Goal: Register for event/course

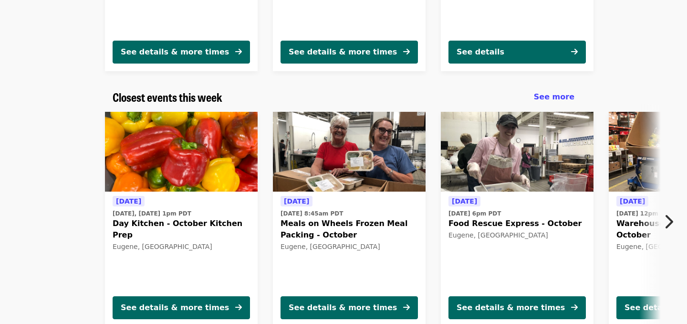
scroll to position [281, 0]
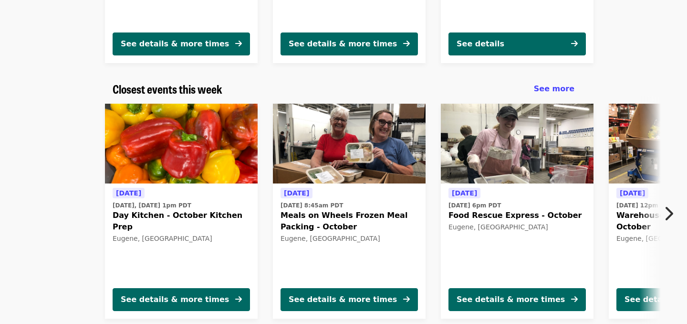
click at [294, 209] on span "Meals on Wheels Frozen Meal Packing - October" at bounding box center [349, 220] width 137 height 23
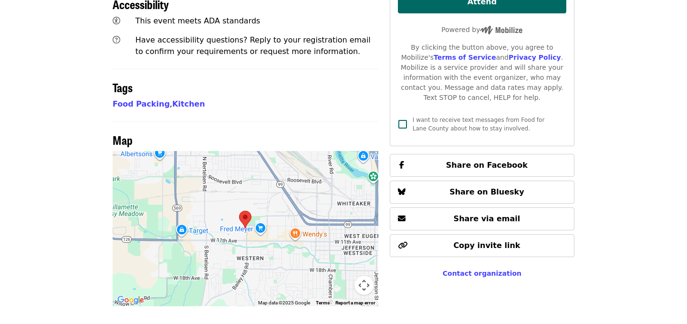
scroll to position [514, 0]
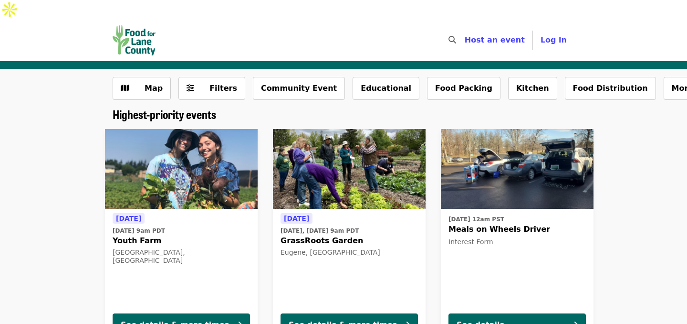
click at [480, 215] on time "[DATE] 12am PST" at bounding box center [477, 219] width 56 height 9
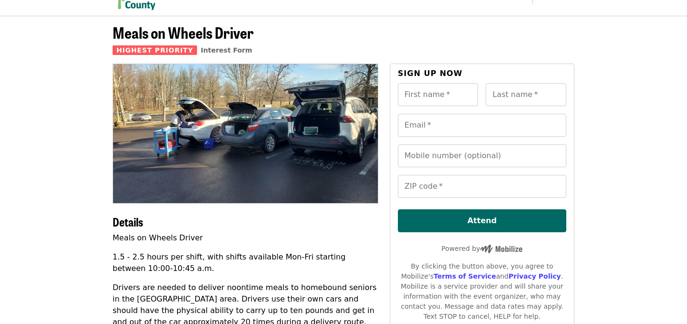
scroll to position [53, 0]
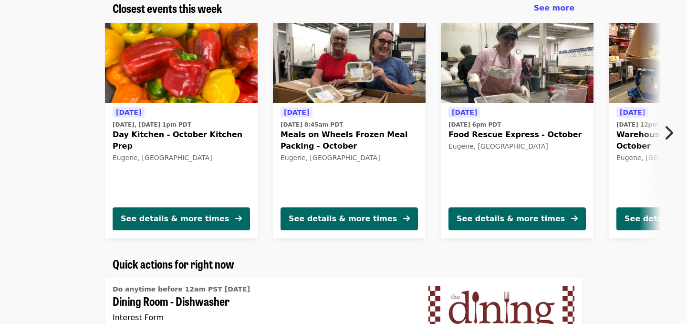
scroll to position [324, 0]
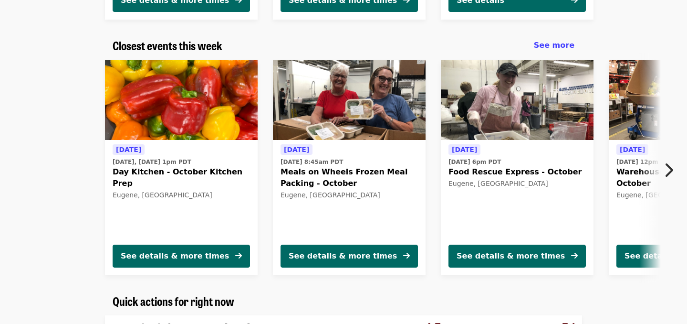
click at [670, 161] on icon "chevron-right icon" at bounding box center [669, 170] width 10 height 18
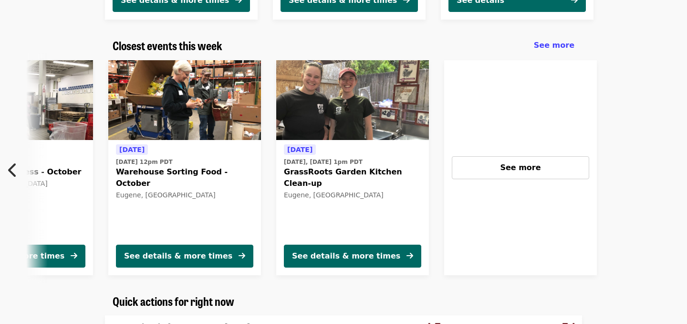
scroll to position [0, 513]
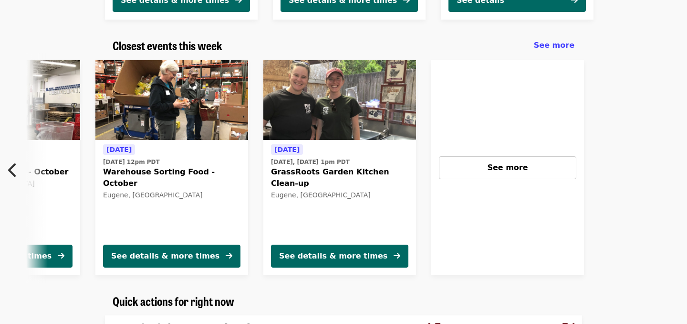
click at [11, 161] on icon "chevron-left icon" at bounding box center [13, 170] width 10 height 18
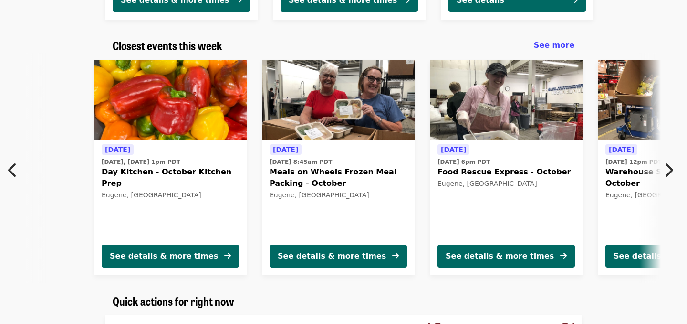
scroll to position [0, 10]
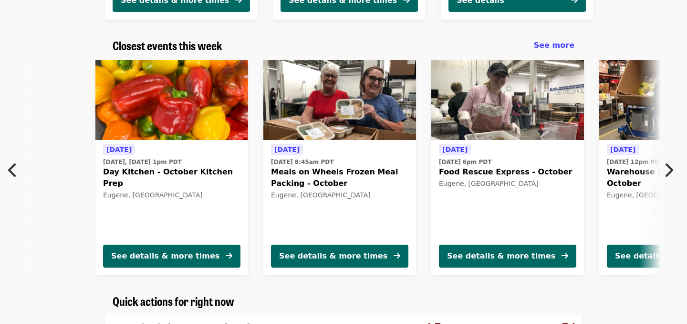
click at [313, 166] on span "Meals on Wheels Frozen Meal Packing - October" at bounding box center [339, 177] width 137 height 23
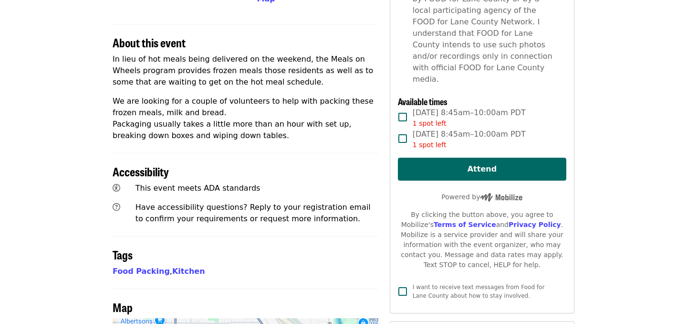
scroll to position [350, 0]
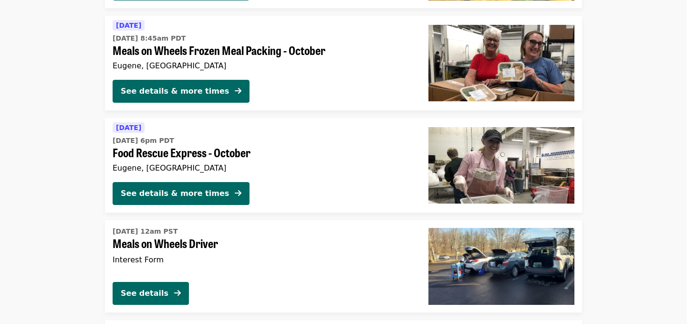
scroll to position [1445, 0]
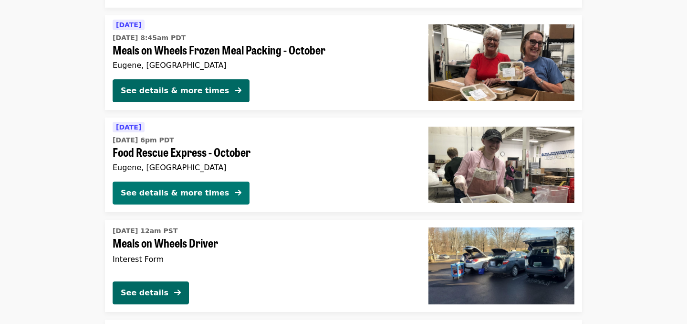
click at [128, 181] on button "See details & more times" at bounding box center [181, 192] width 137 height 23
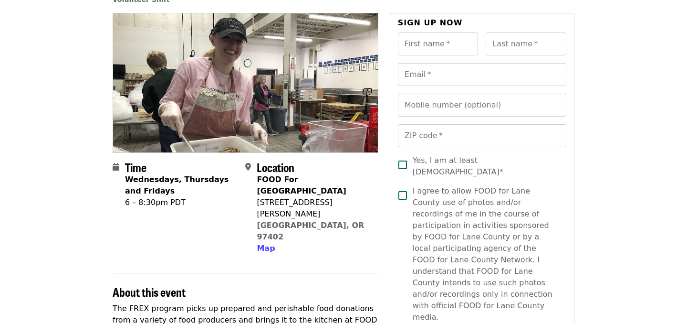
scroll to position [83, 0]
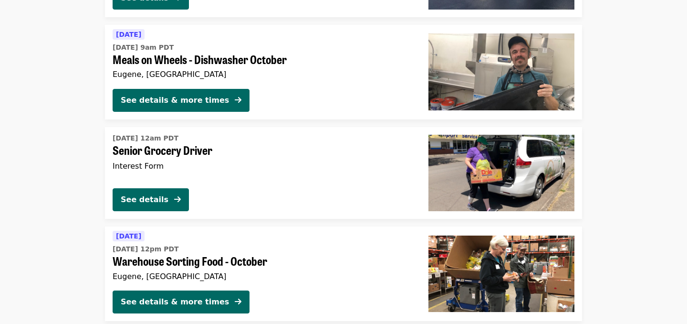
scroll to position [1740, 0]
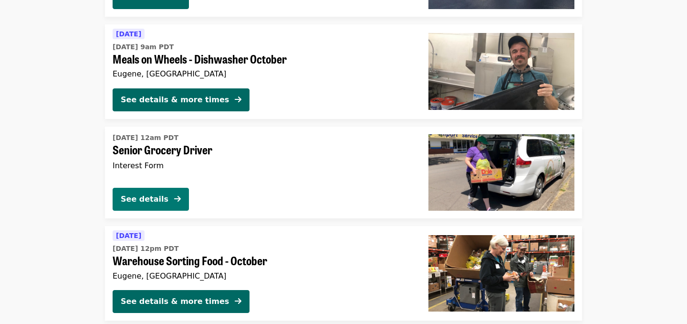
click at [137, 193] on div "See details" at bounding box center [145, 198] width 48 height 11
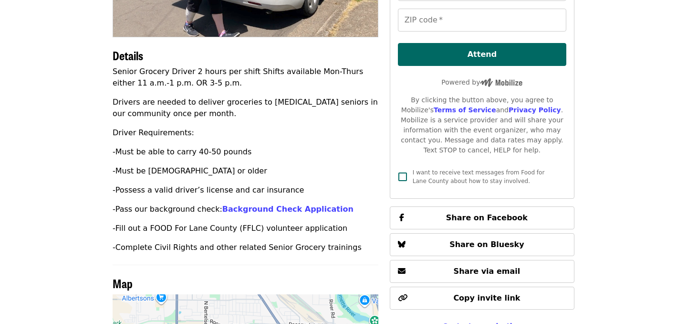
scroll to position [215, 0]
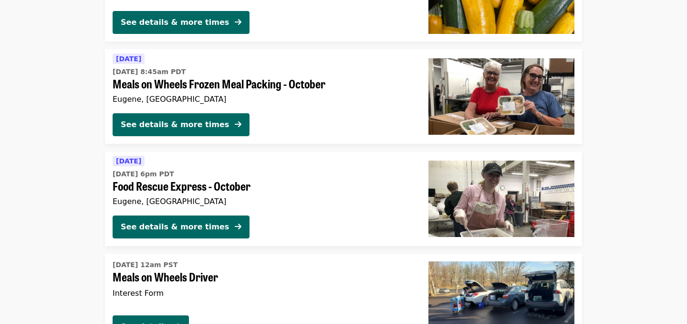
scroll to position [1522, 0]
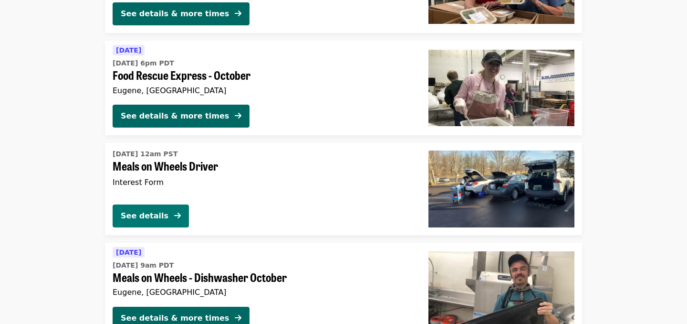
click at [146, 210] on div "See details" at bounding box center [145, 215] width 48 height 11
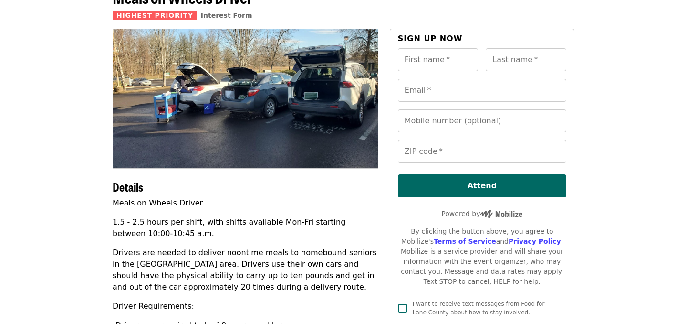
scroll to position [62, 0]
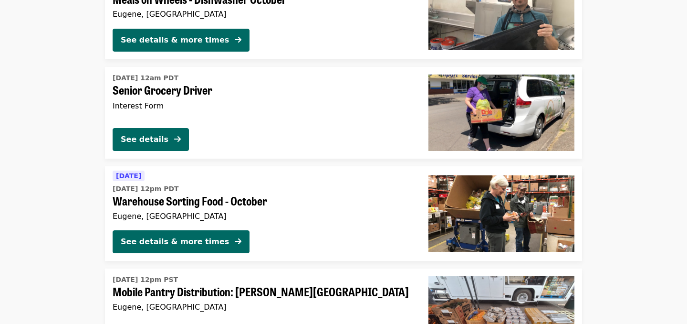
scroll to position [1797, 0]
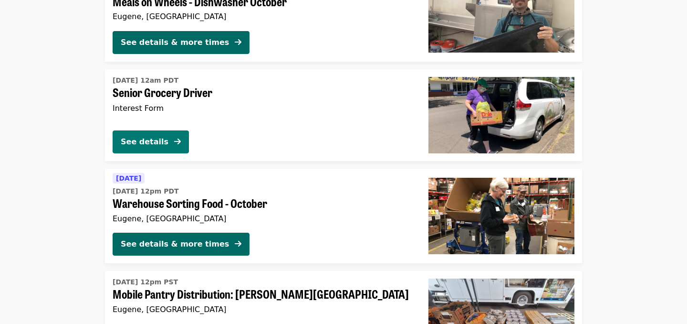
click at [139, 130] on button "See details" at bounding box center [151, 141] width 76 height 23
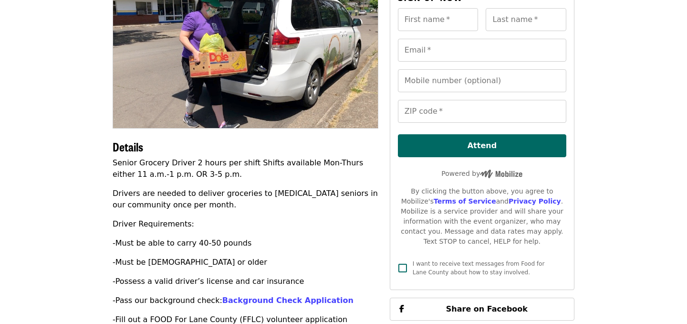
scroll to position [32, 0]
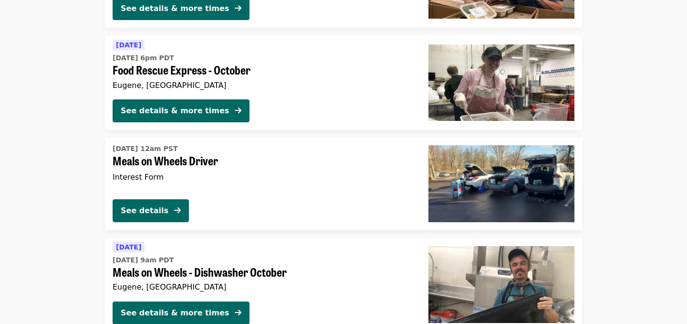
scroll to position [1512, 0]
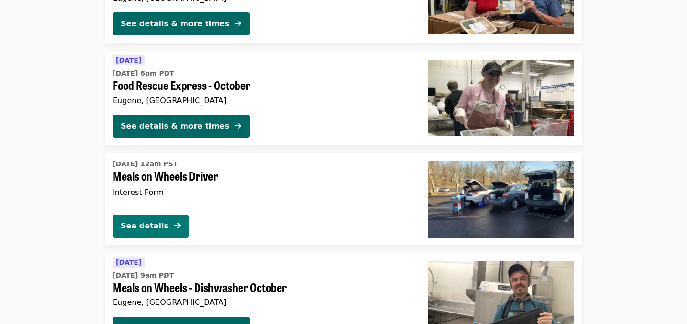
click at [142, 220] on div "See details" at bounding box center [145, 225] width 48 height 11
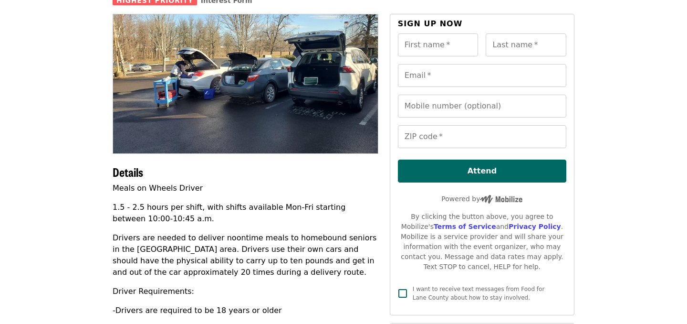
scroll to position [96, 0]
